Goal: Information Seeking & Learning: Learn about a topic

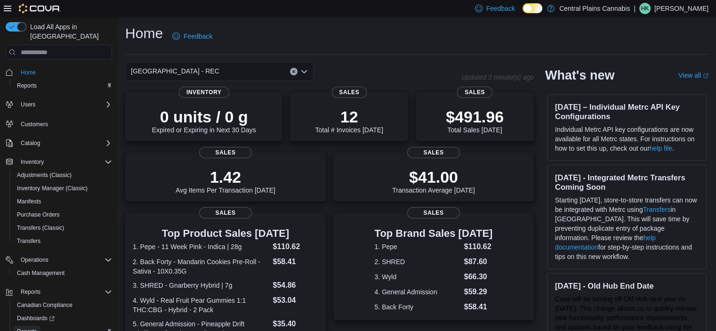
click at [31, 328] on span "Reports" at bounding box center [27, 332] width 20 height 8
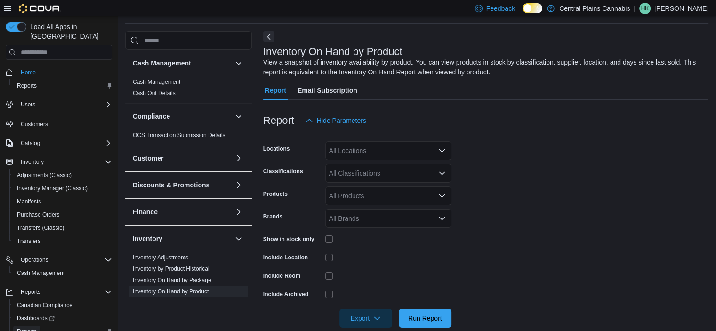
scroll to position [32, 0]
click at [360, 173] on div "All Classifications" at bounding box center [388, 172] width 126 height 19
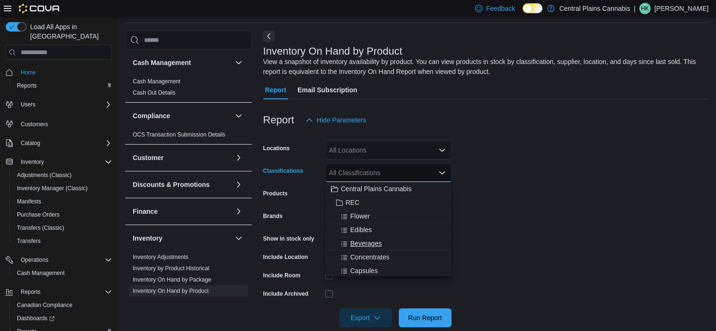
click at [388, 240] on div "Beverages" at bounding box center [388, 243] width 115 height 9
click at [597, 182] on form "Locations All Locations Classifications Beverages Combo box. Selected. Beverage…" at bounding box center [485, 228] width 445 height 198
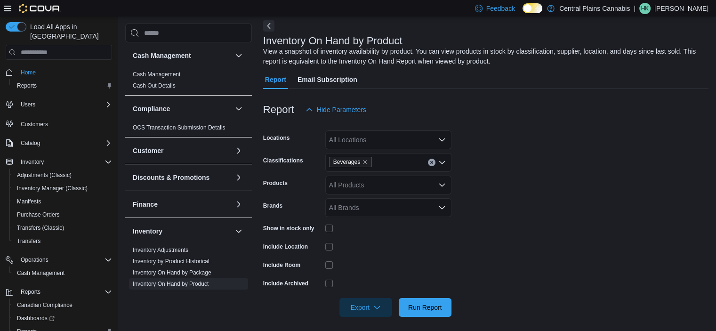
scroll to position [47, 0]
